Goal: Task Accomplishment & Management: Use online tool/utility

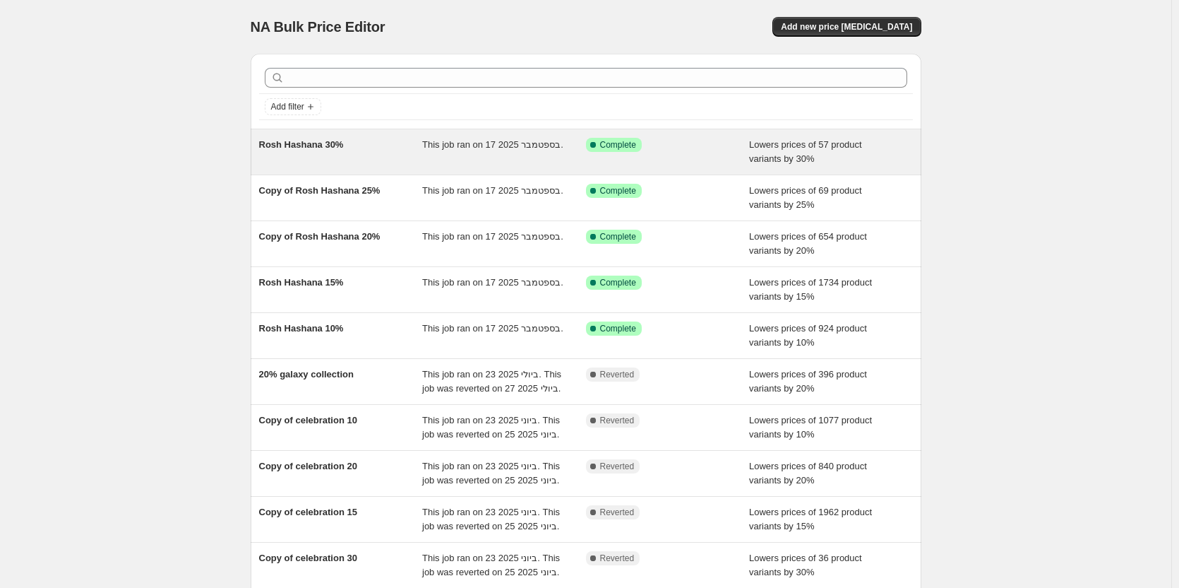
click at [329, 147] on span "Rosh Hashana 30%" at bounding box center [301, 144] width 85 height 11
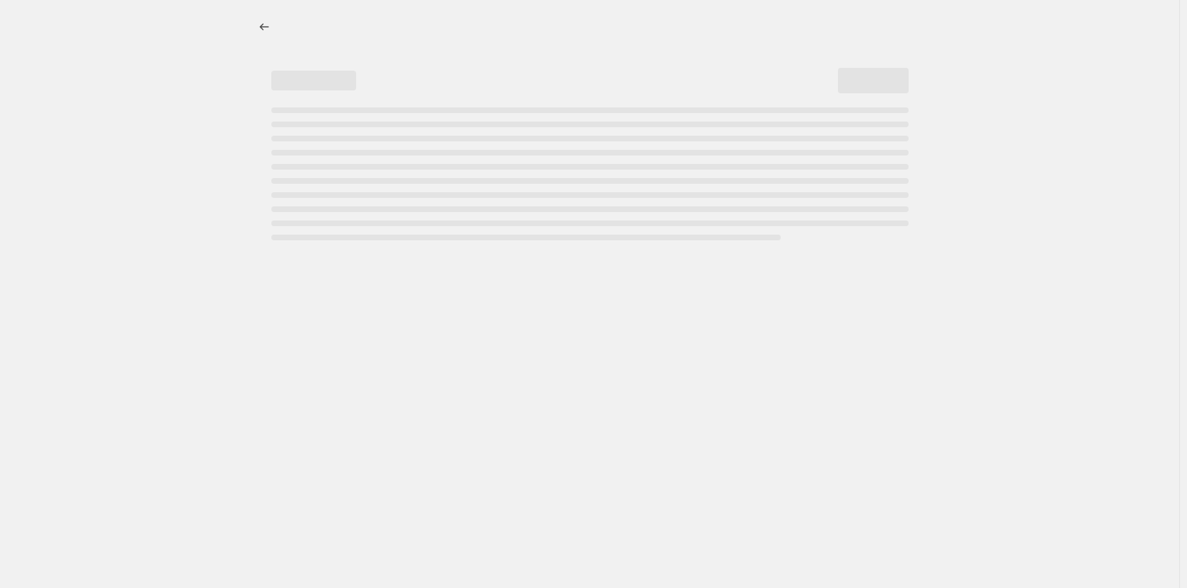
select select "percentage"
select select "tag"
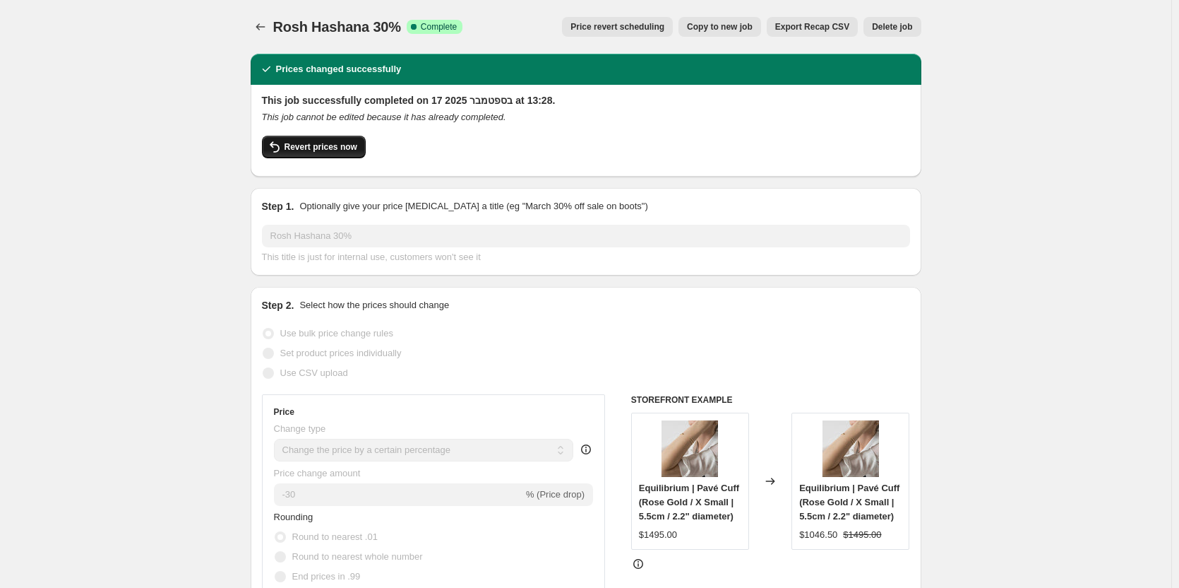
click at [347, 152] on span "Revert prices now" at bounding box center [321, 146] width 73 height 11
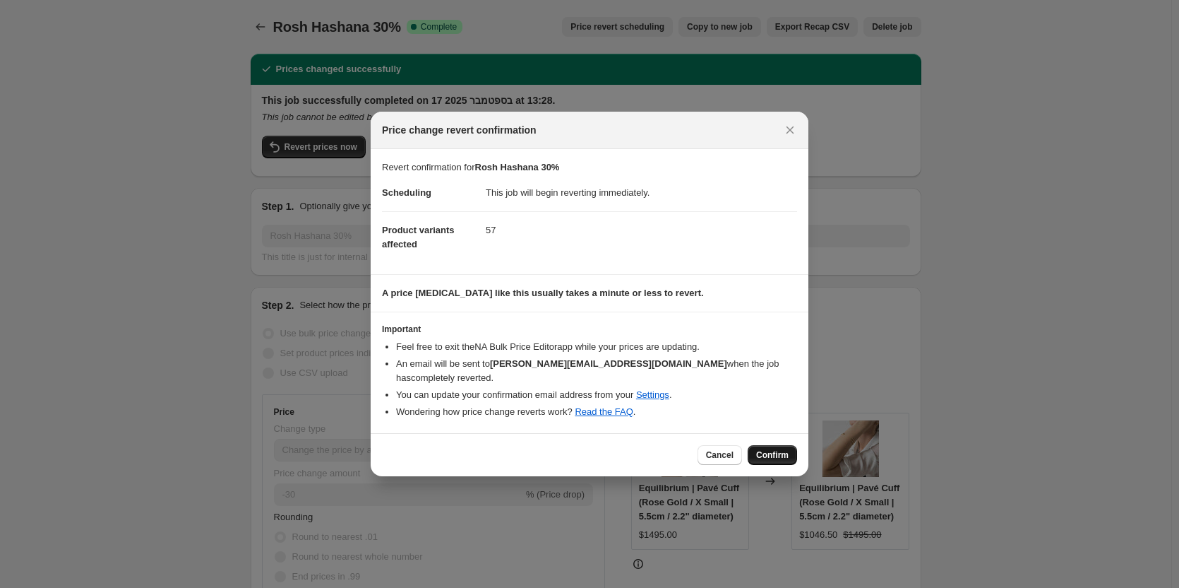
click at [775, 451] on span "Confirm" at bounding box center [772, 454] width 32 height 11
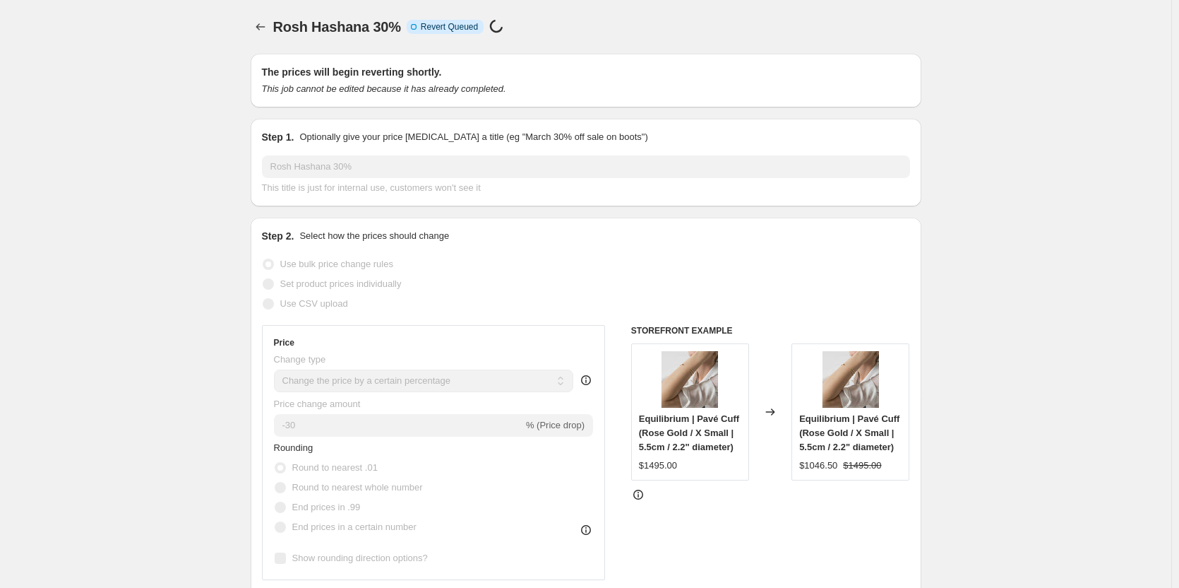
select select "percentage"
select select "tag"
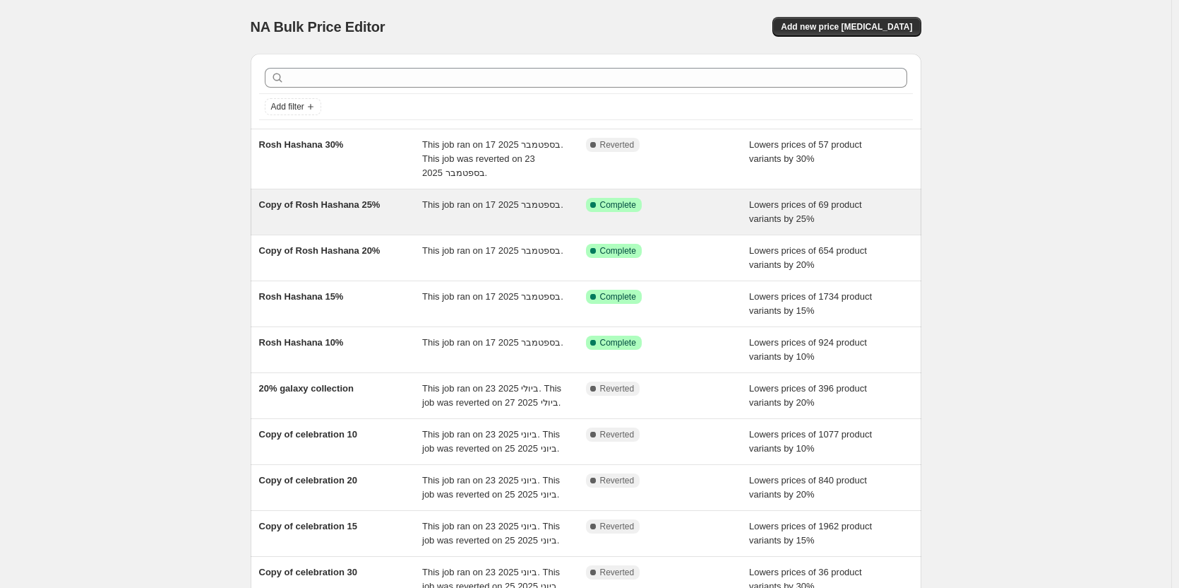
click at [338, 198] on div "Copy of Rosh Hashana 25%" at bounding box center [341, 212] width 164 height 28
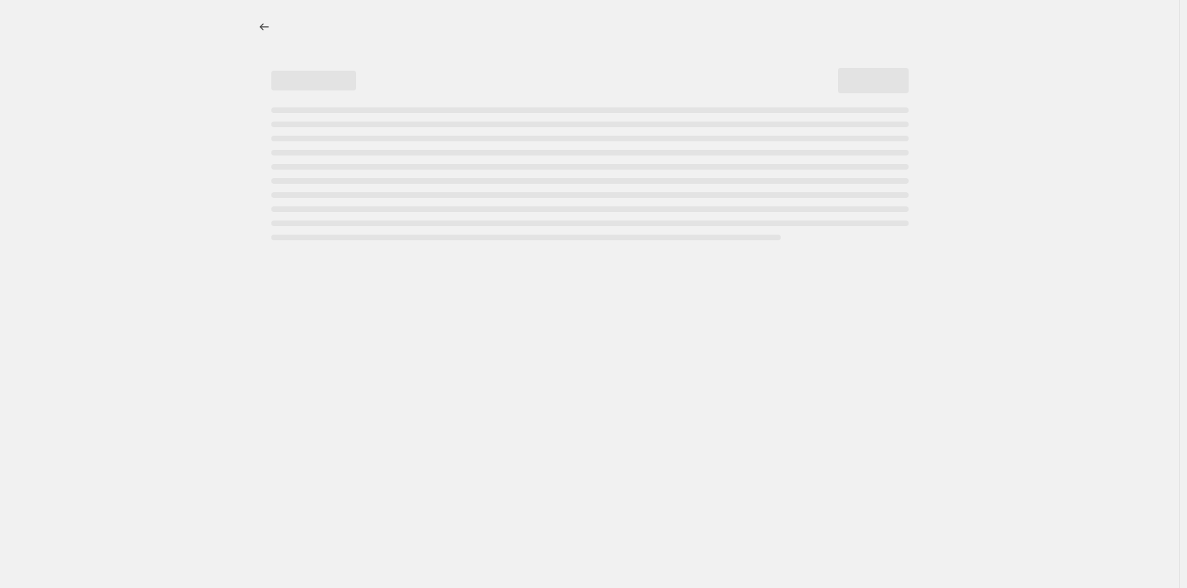
select select "percentage"
select select "tag"
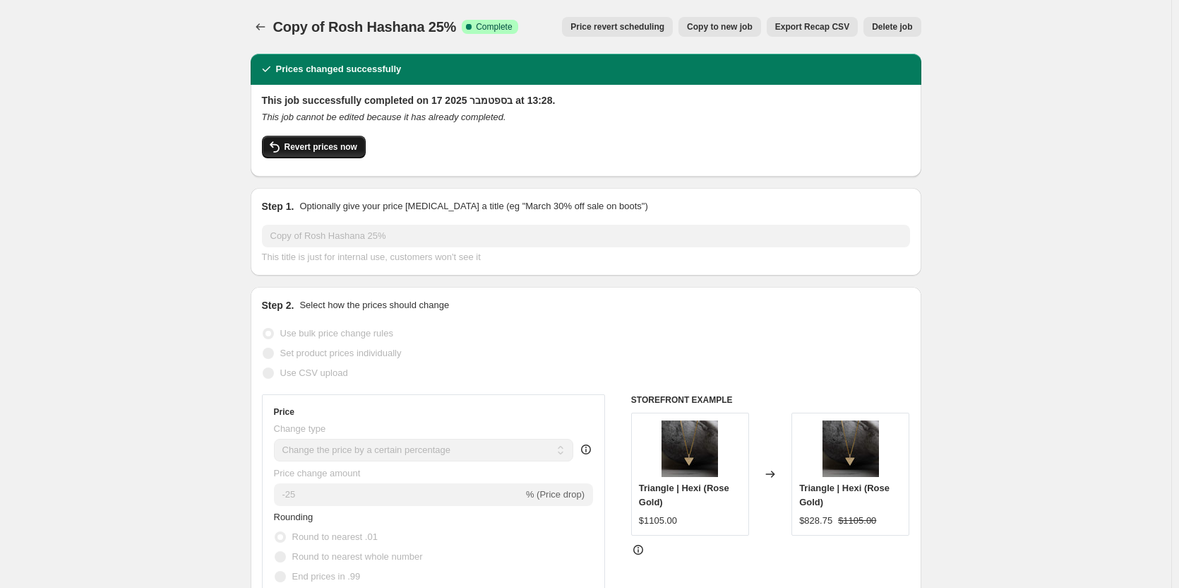
click at [314, 141] on button "Revert prices now" at bounding box center [314, 147] width 104 height 23
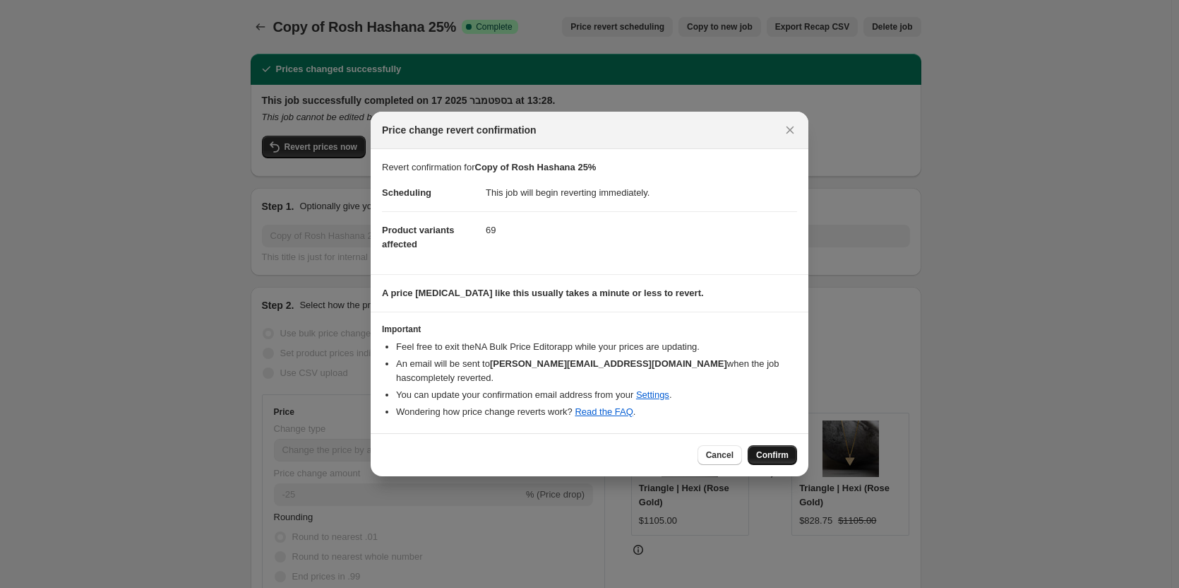
click at [774, 449] on span "Confirm" at bounding box center [772, 454] width 32 height 11
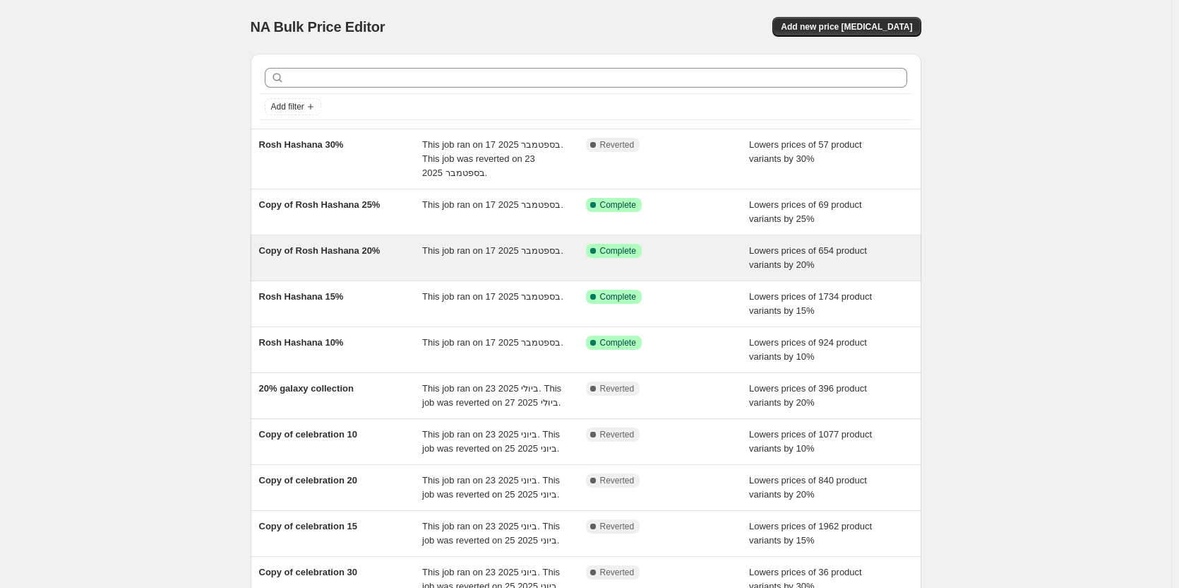
click at [313, 252] on span "Copy of Rosh Hashana 20%" at bounding box center [319, 250] width 121 height 11
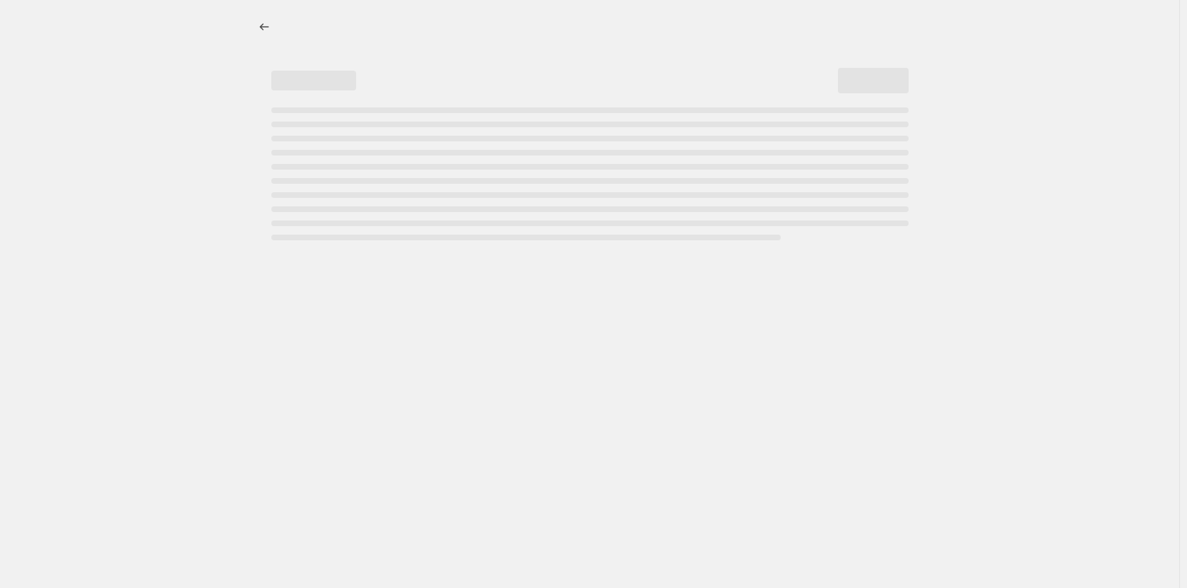
select select "percentage"
select select "tag"
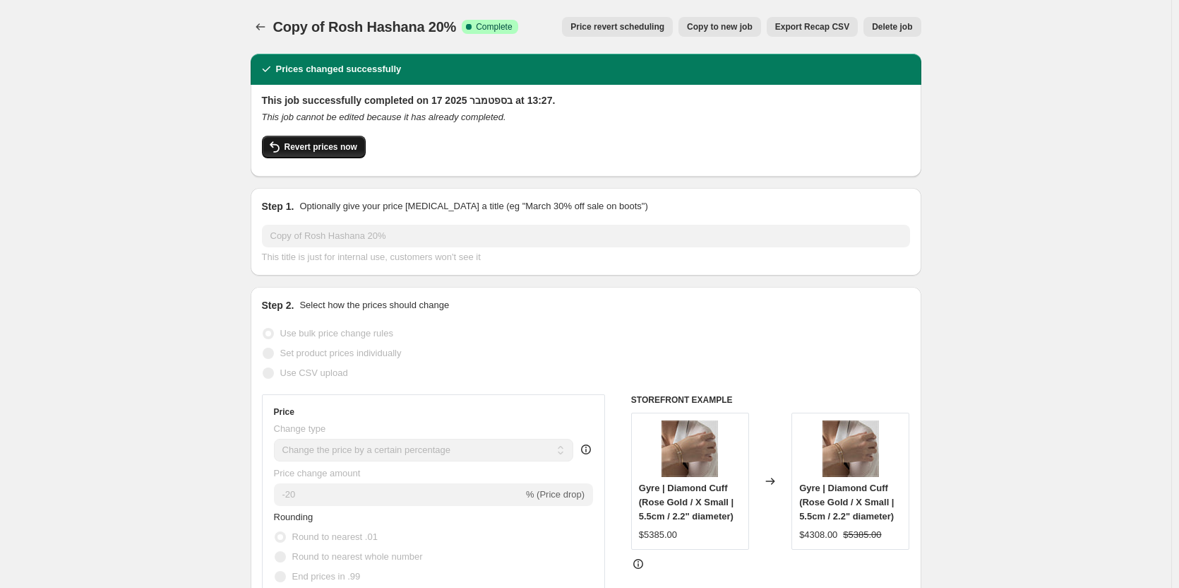
click at [331, 150] on span "Revert prices now" at bounding box center [321, 146] width 73 height 11
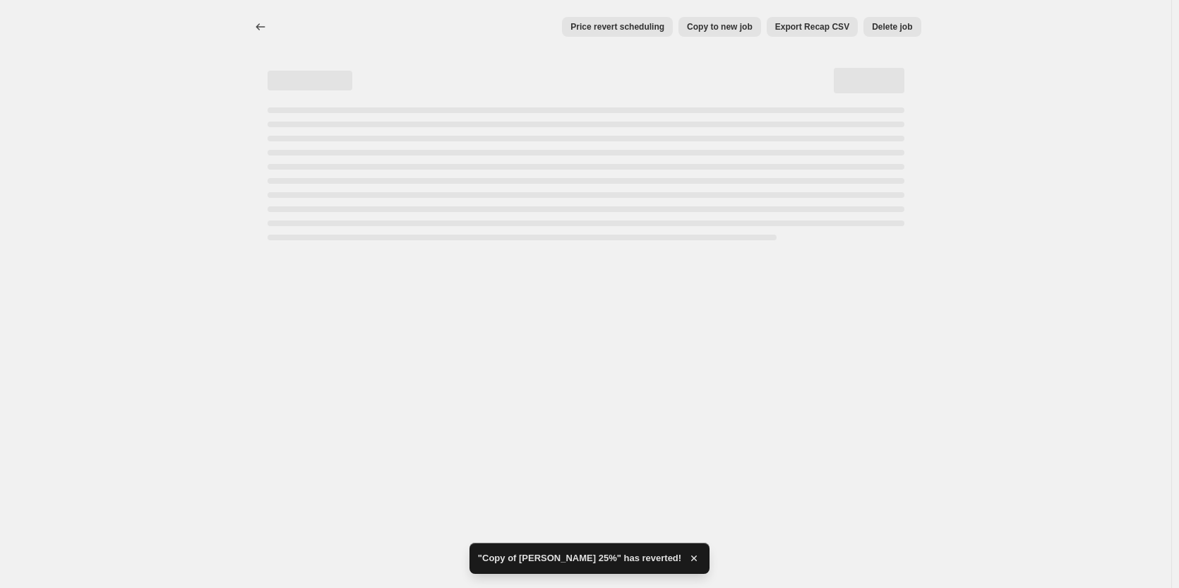
select select "percentage"
select select "tag"
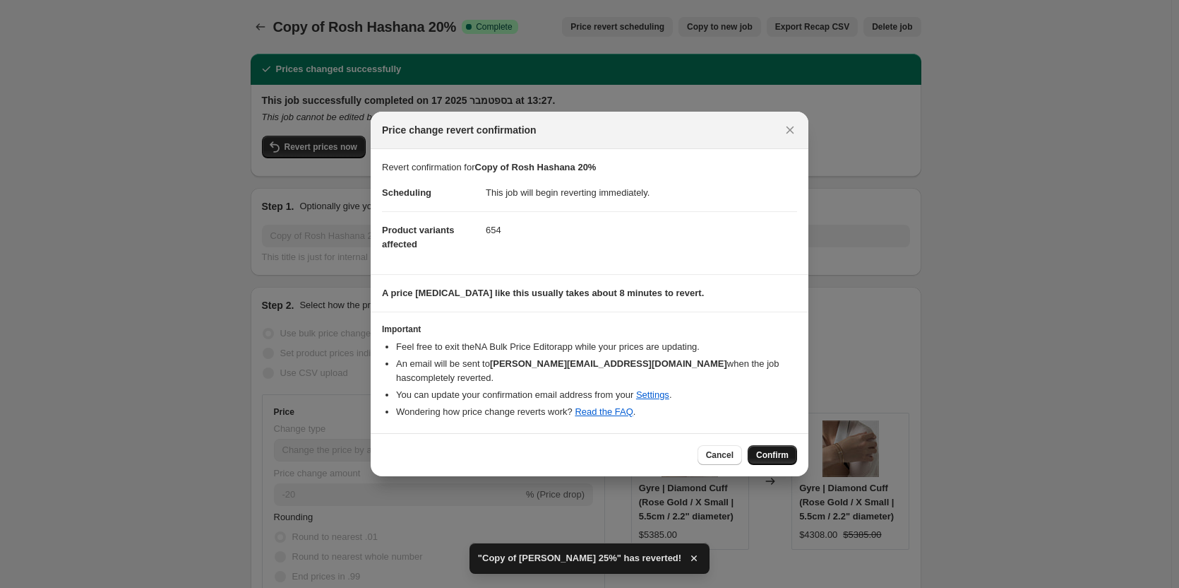
click at [783, 449] on span "Confirm" at bounding box center [772, 454] width 32 height 11
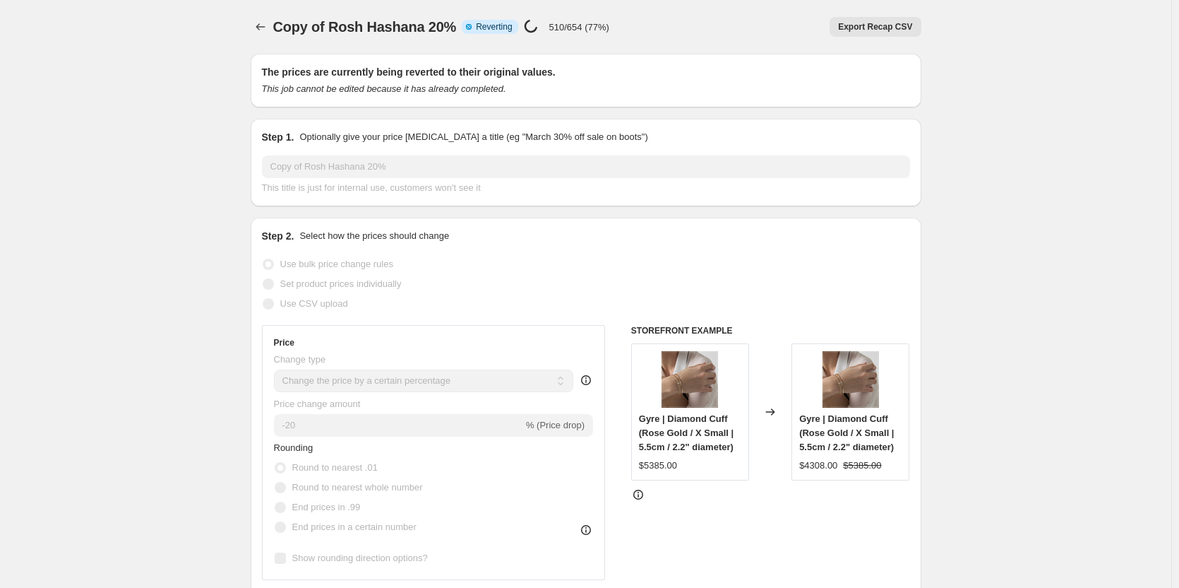
select select "percentage"
select select "tag"
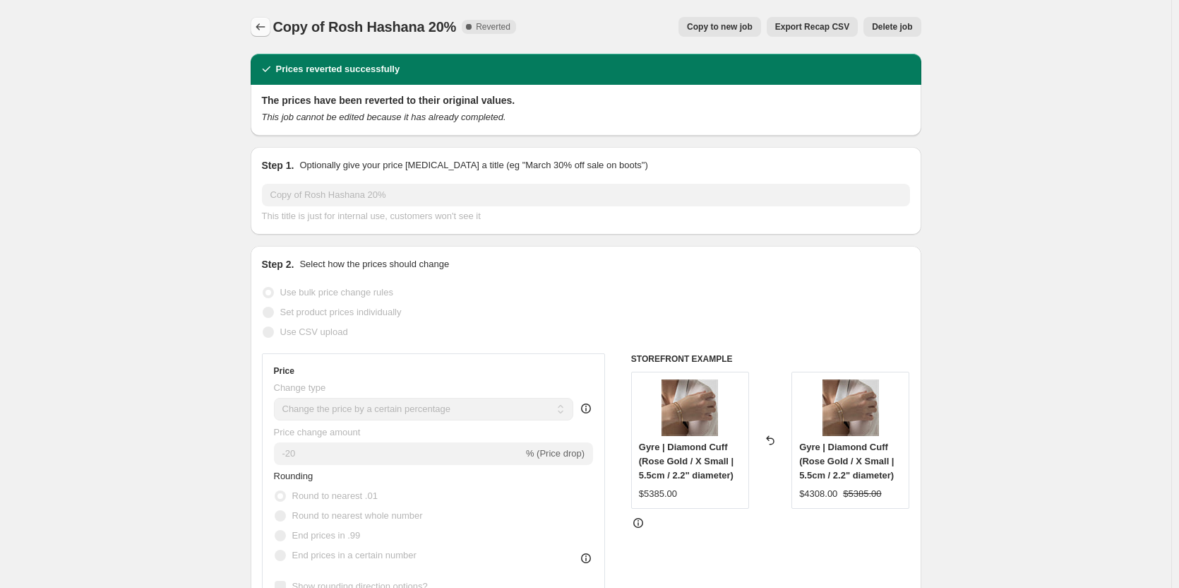
click at [261, 26] on icon "Price change jobs" at bounding box center [261, 27] width 14 height 14
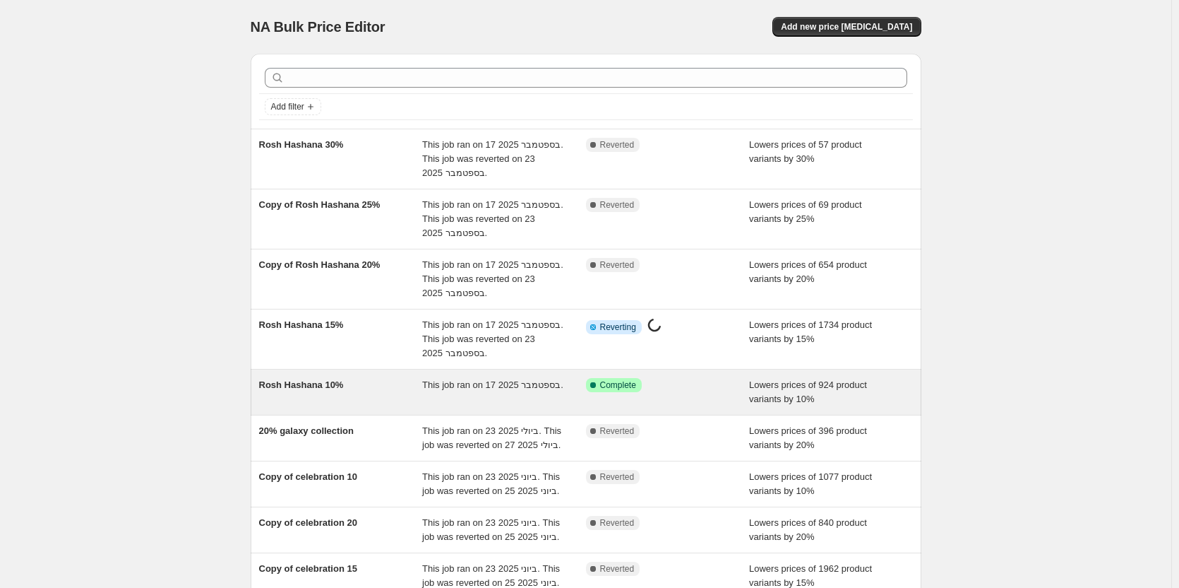
click at [313, 387] on span "Rosh Hashana 10%" at bounding box center [301, 384] width 85 height 11
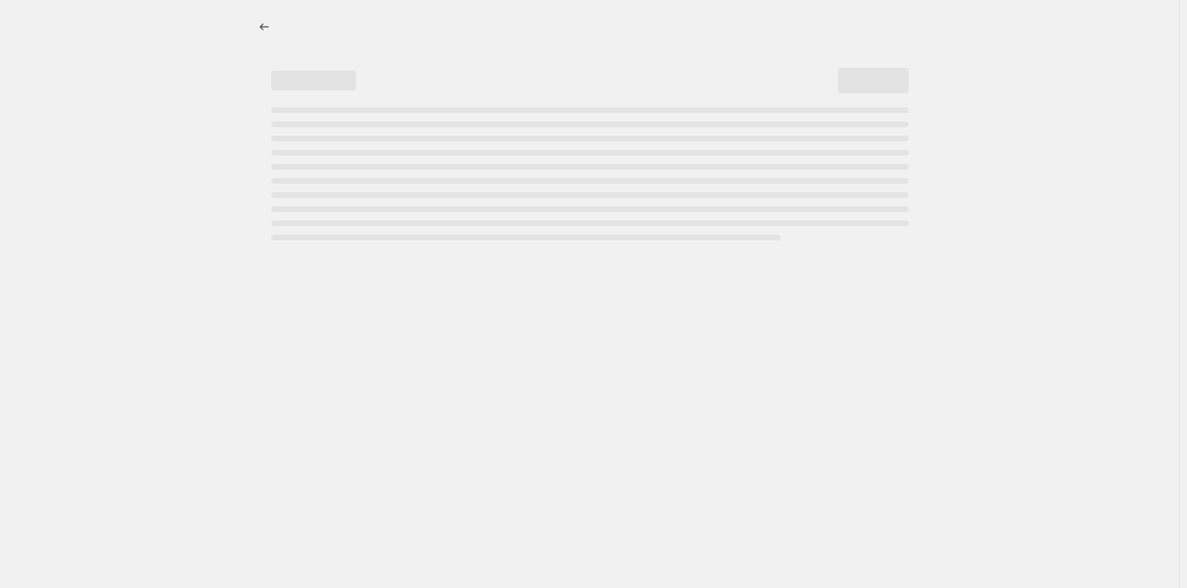
select select "percentage"
select select "tag"
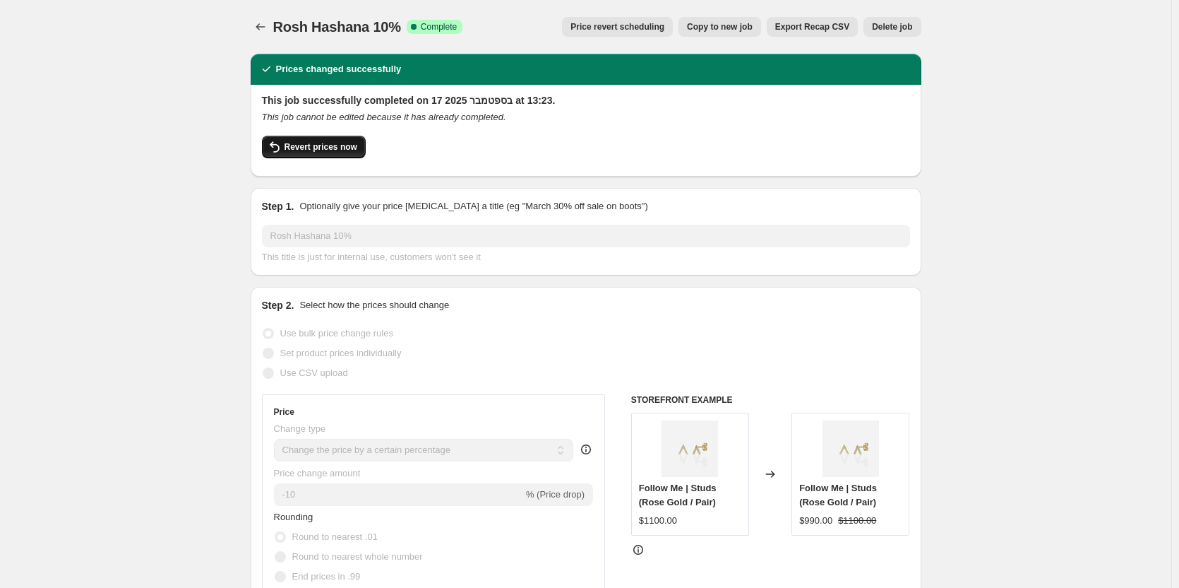
click at [323, 148] on span "Revert prices now" at bounding box center [321, 146] width 73 height 11
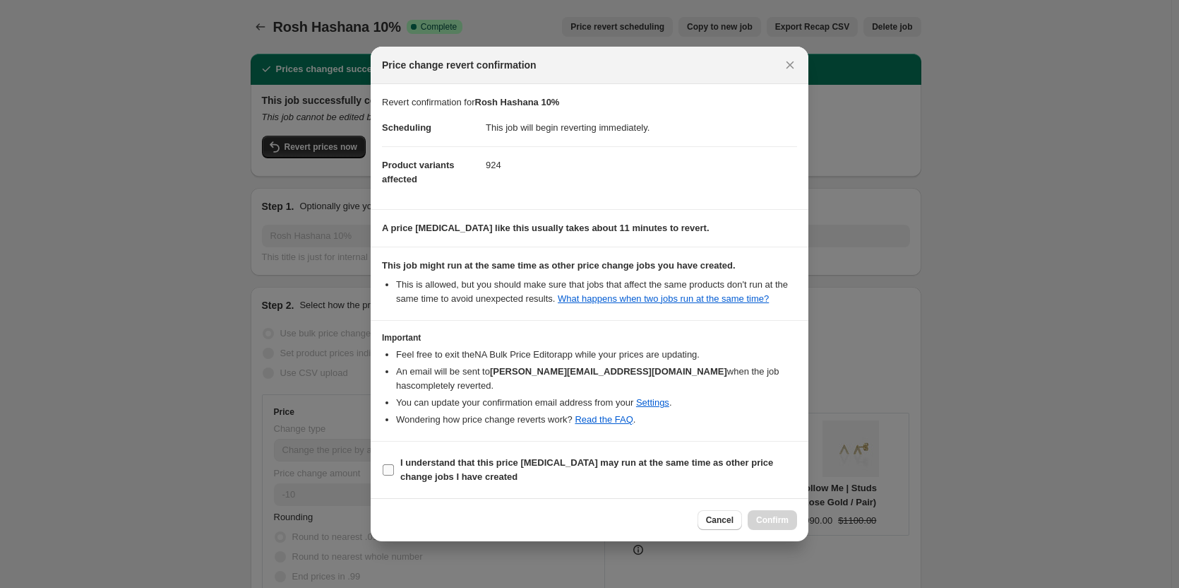
click at [387, 464] on input "I understand that this price [MEDICAL_DATA] may run at the same time as other p…" at bounding box center [388, 469] width 11 height 11
checkbox input "true"
click at [781, 518] on span "Confirm" at bounding box center [772, 519] width 32 height 11
